Goal: Task Accomplishment & Management: Use online tool/utility

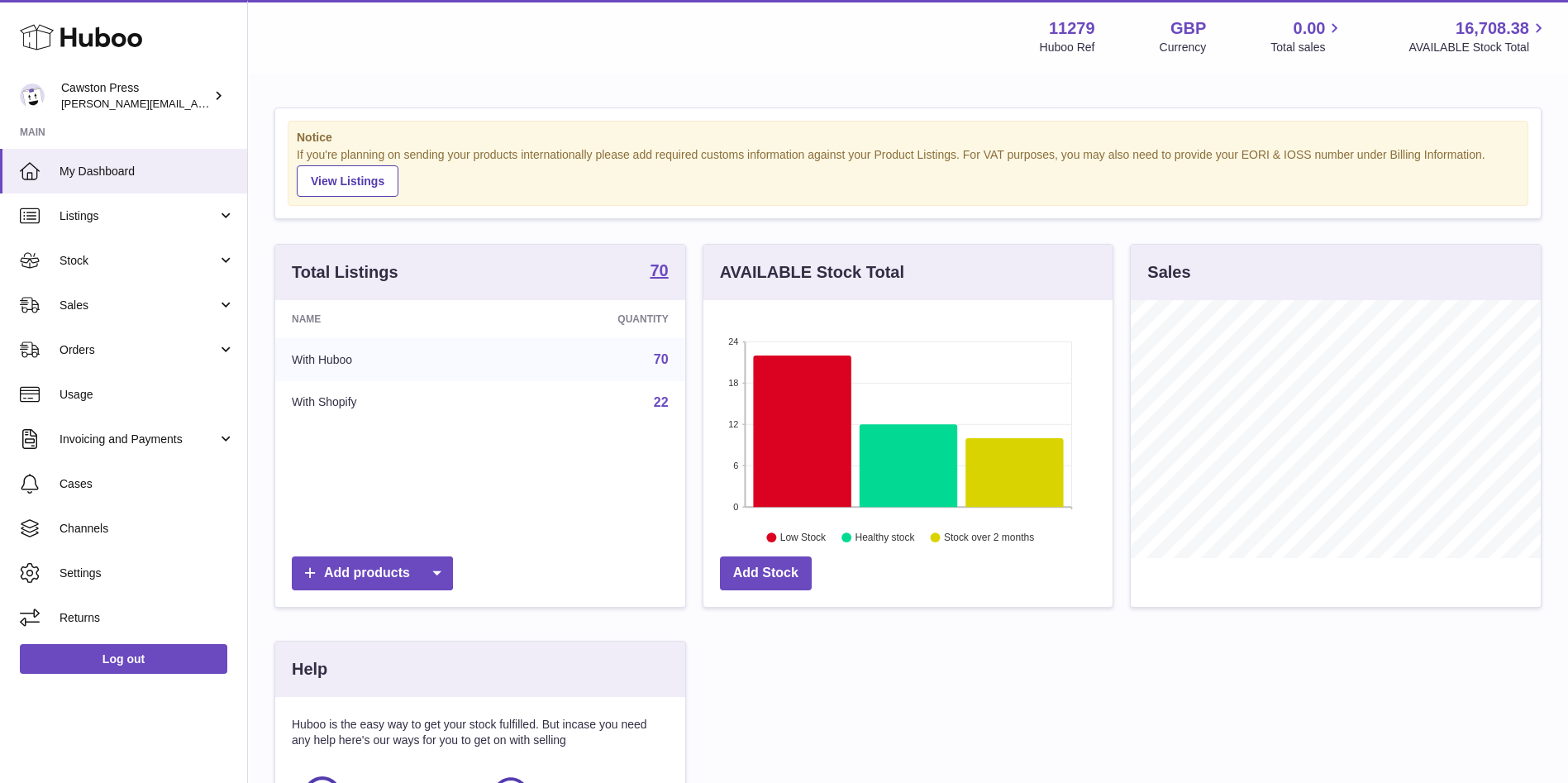
scroll to position [258, 417]
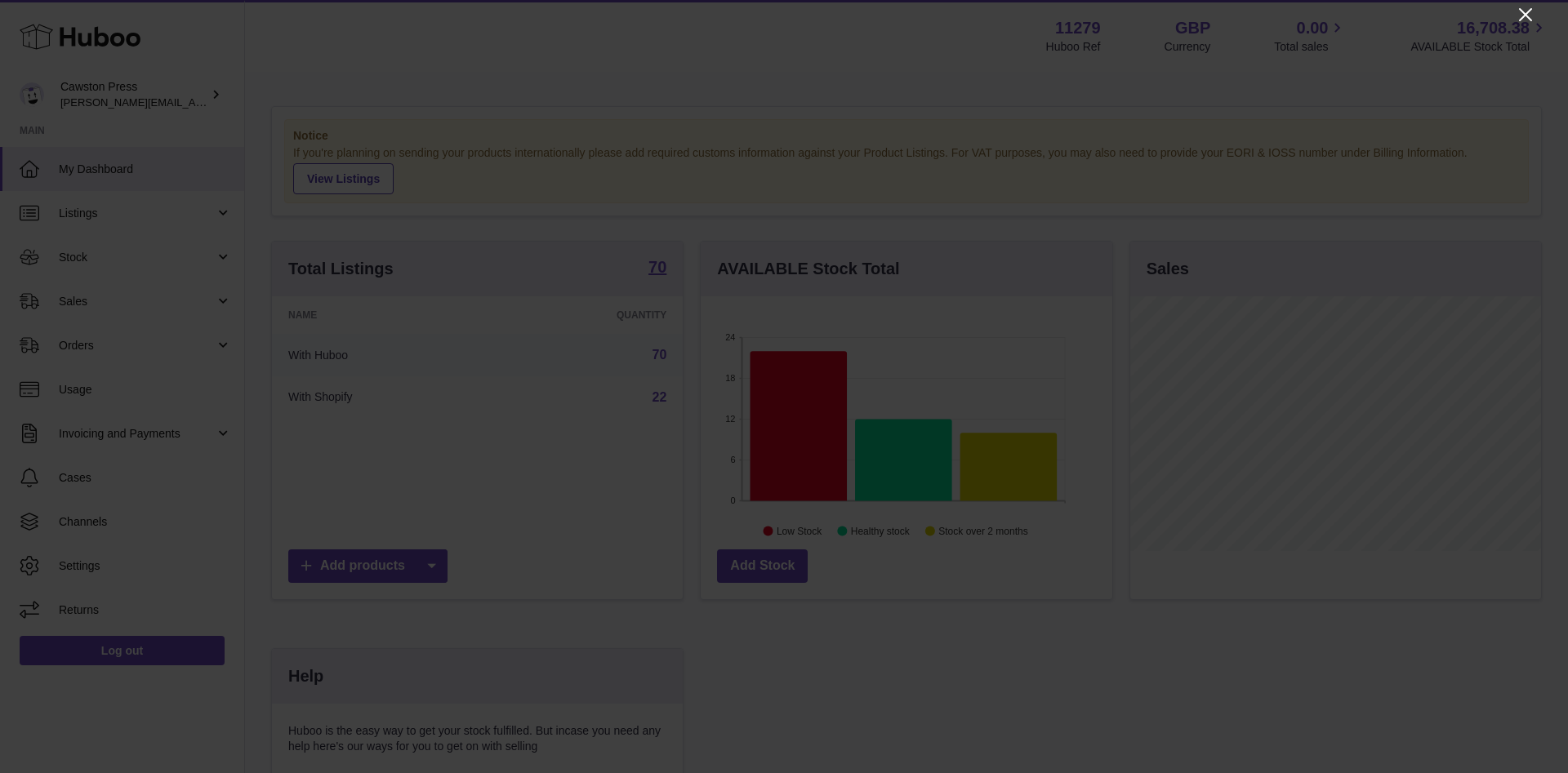
click at [1529, 14] on icon "Close" at bounding box center [1525, 15] width 20 height 20
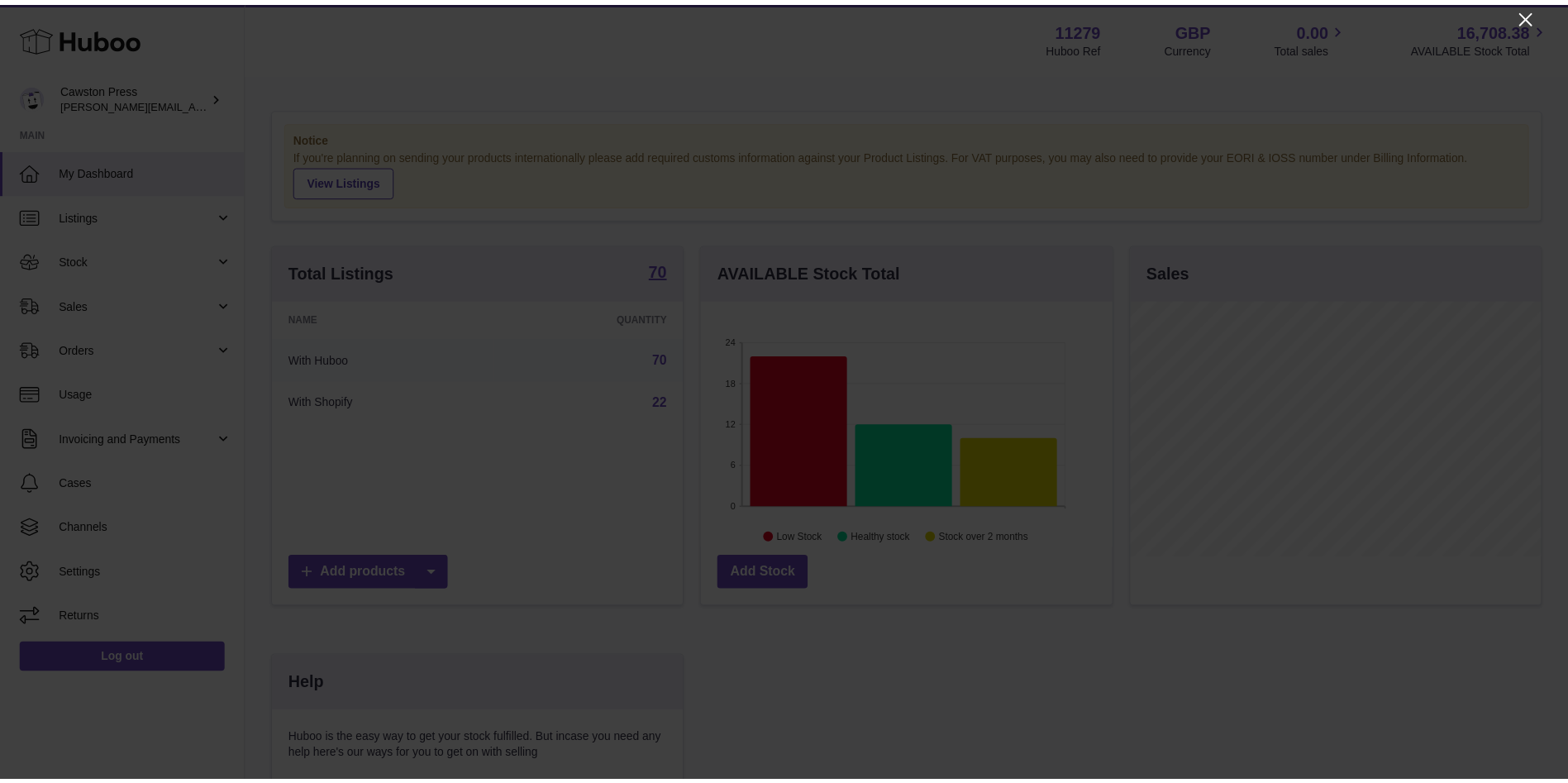
scroll to position [826464, 826322]
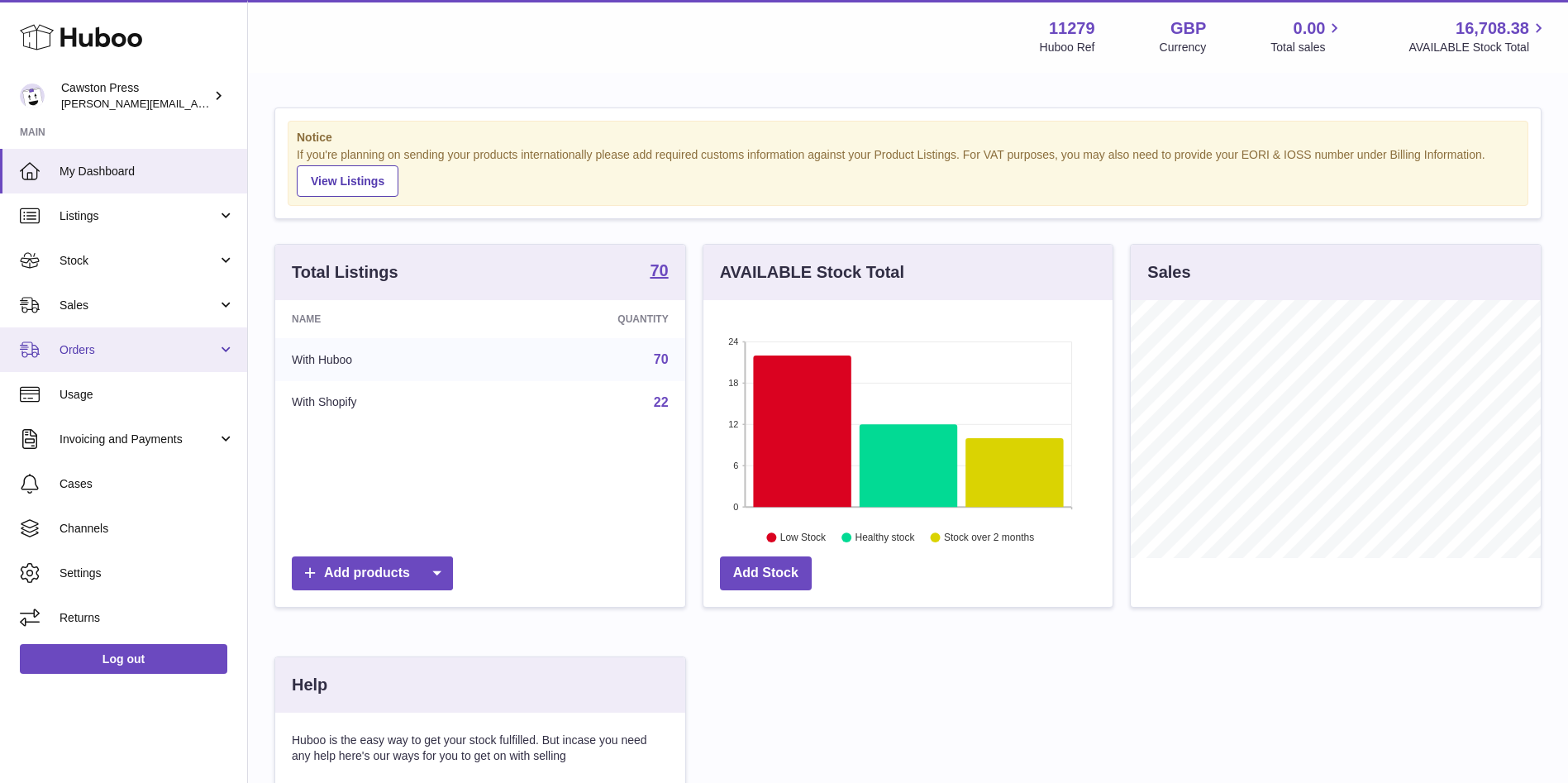
click at [219, 338] on link "Orders" at bounding box center [124, 349] width 247 height 45
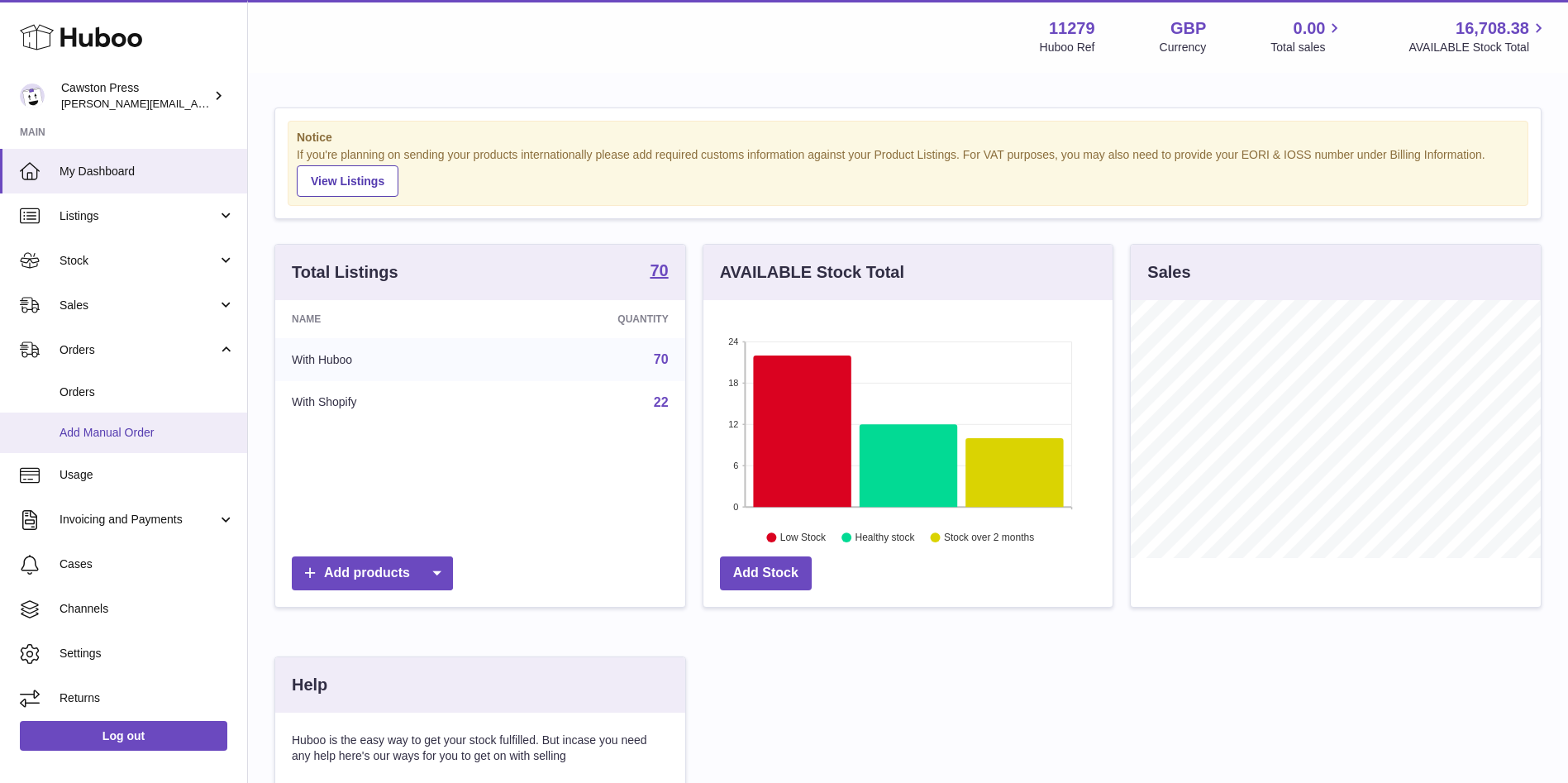
click at [113, 431] on span "Add Manual Order" at bounding box center [147, 433] width 175 height 16
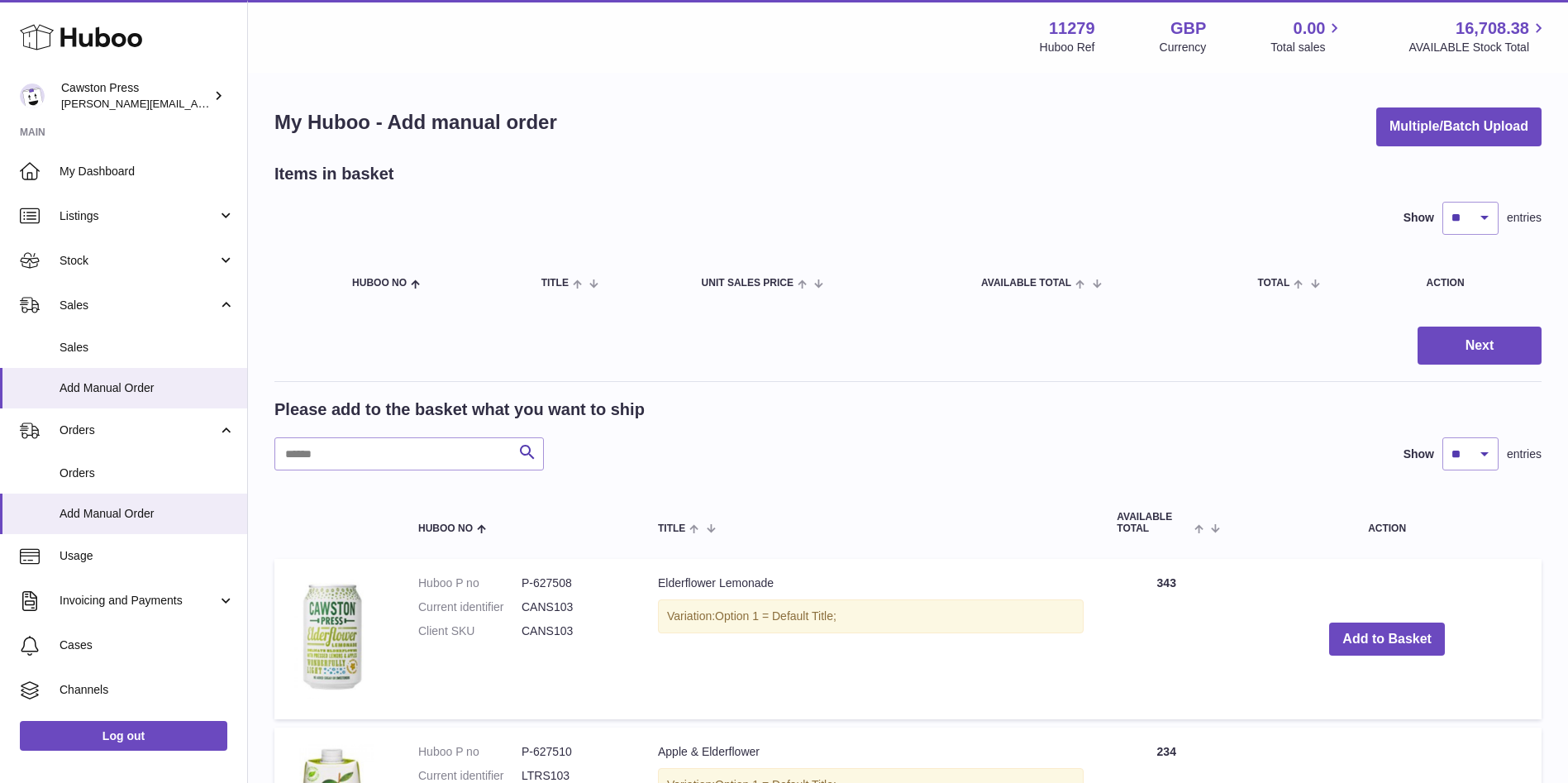
click at [556, 579] on dd "P-627508" at bounding box center [573, 583] width 103 height 16
drag, startPoint x: 574, startPoint y: 607, endPoint x: 514, endPoint y: 613, distance: 60.3
click at [514, 613] on dl "Huboo P no P-627508 Current identifier CANS103 Client SKU CANS103" at bounding box center [522, 611] width 207 height 72
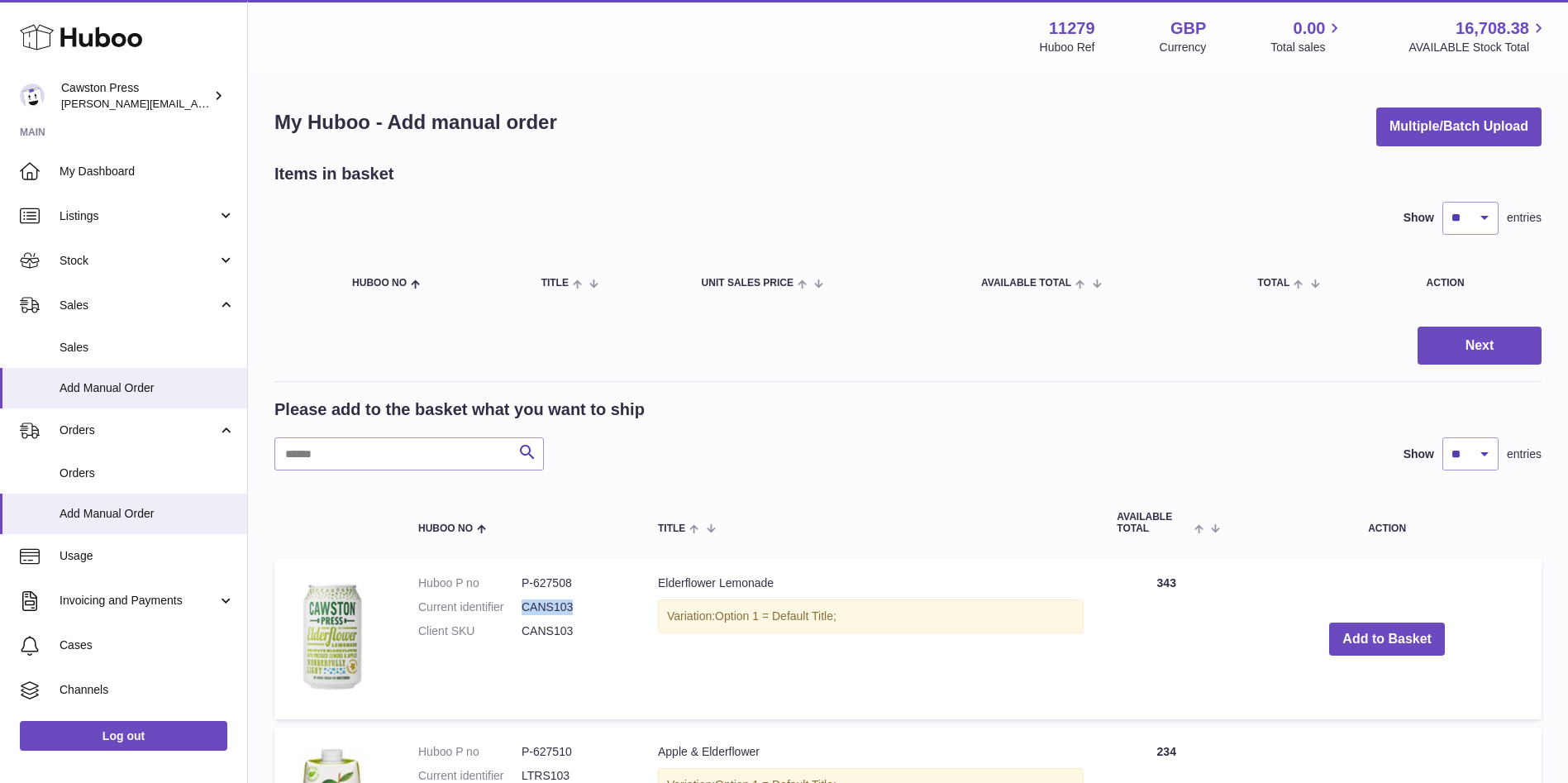
copy dl "CANS103"
click at [443, 443] on input "text" at bounding box center [409, 453] width 269 height 33
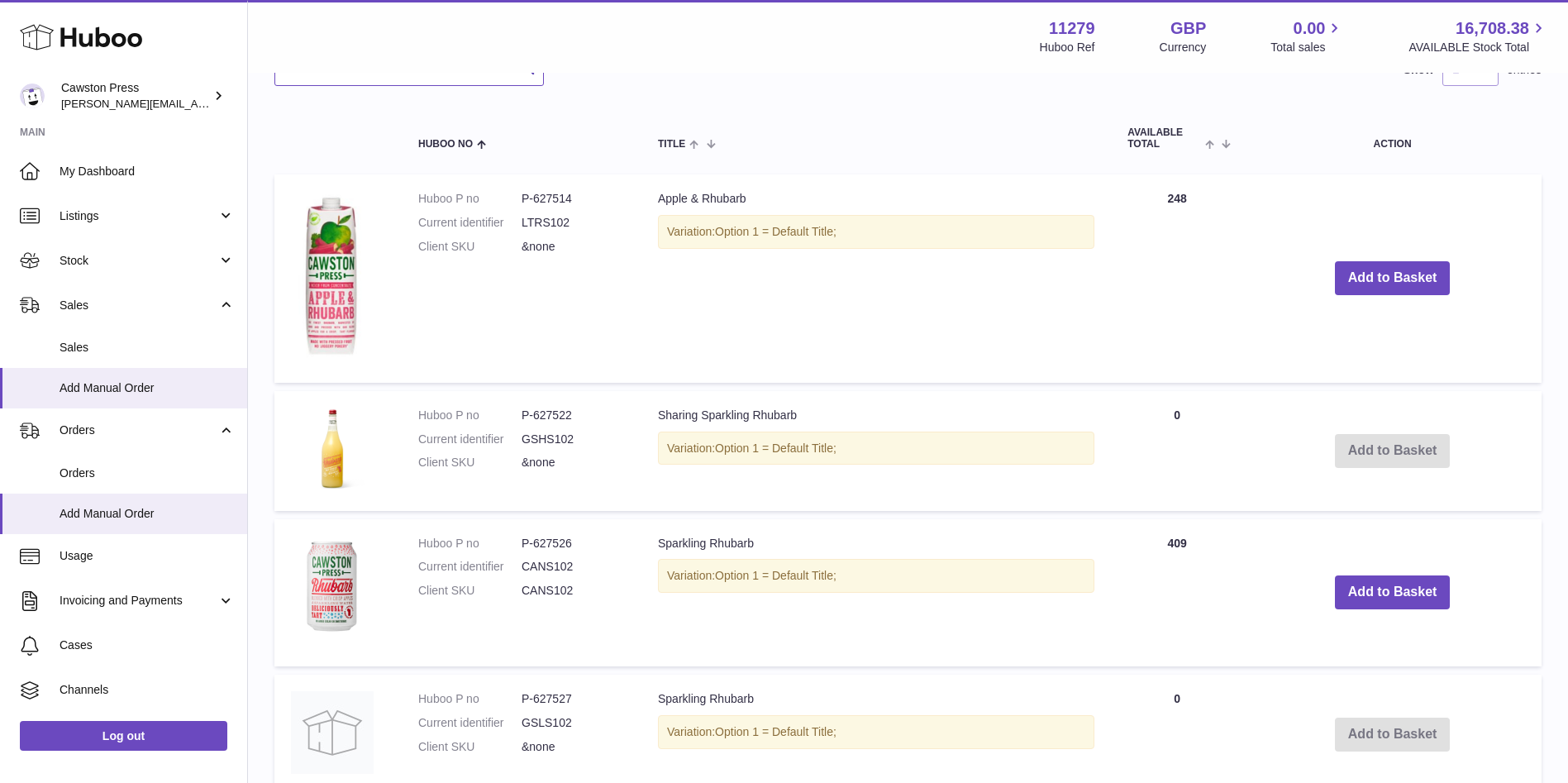
scroll to position [399, 0]
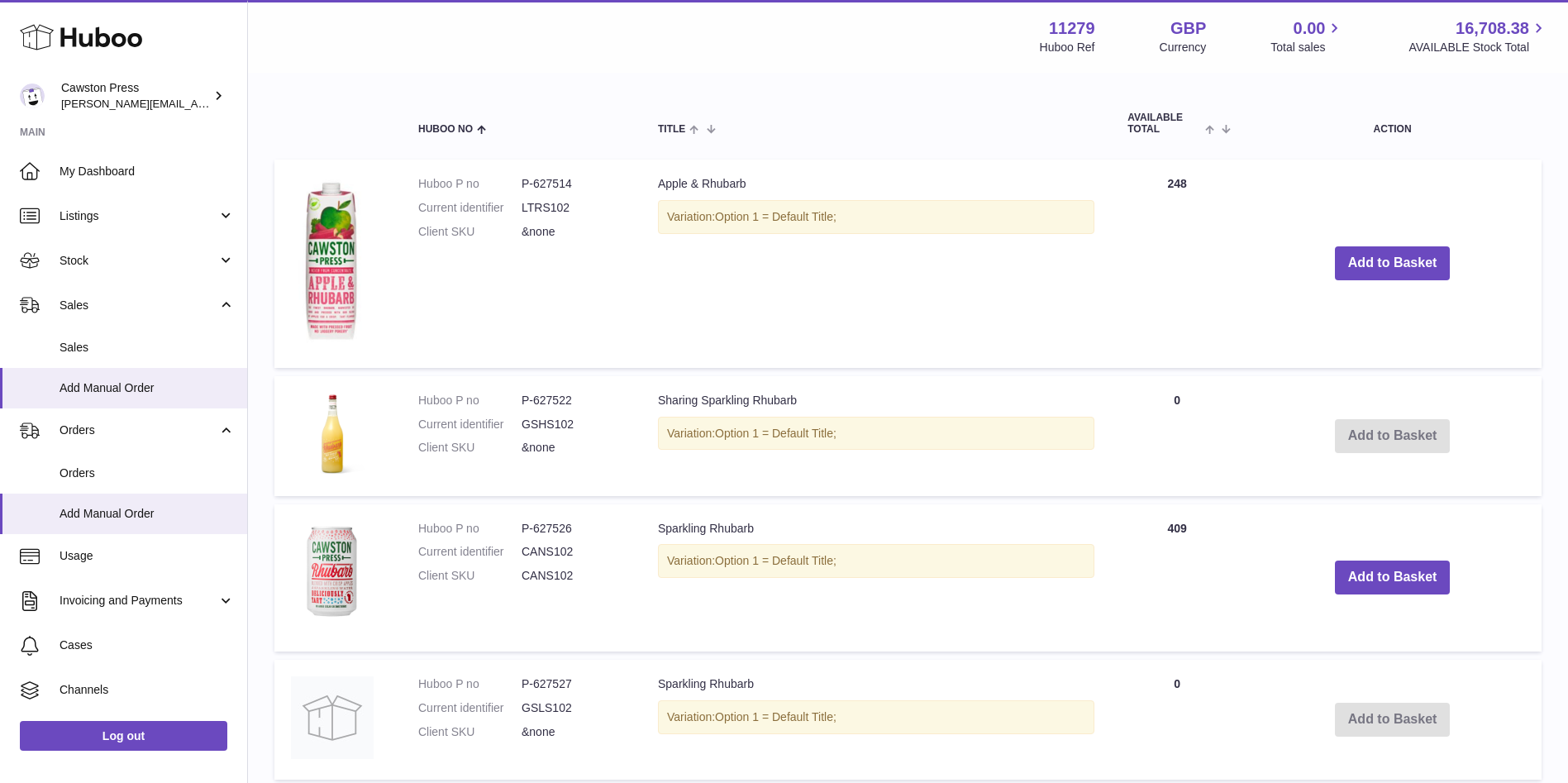
type input "*******"
click at [533, 571] on dd "CANS102" at bounding box center [573, 576] width 103 height 16
copy dd "CANS102"
